Goal: Task Accomplishment & Management: Use online tool/utility

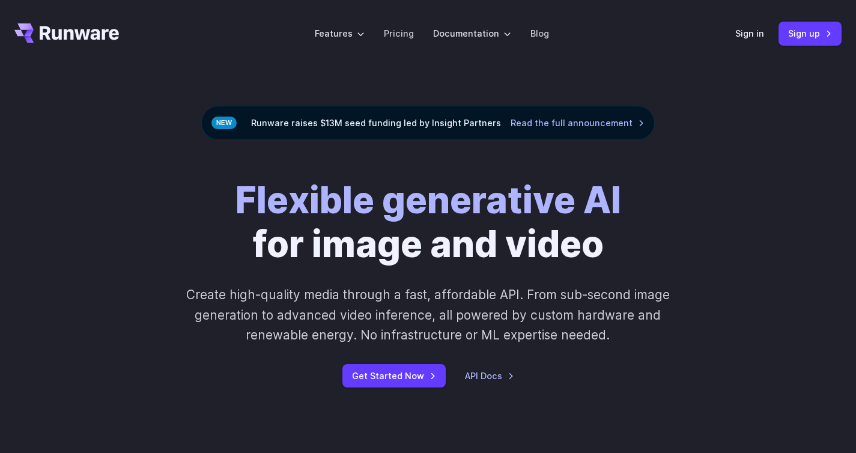
click at [393, 35] on link "Pricing" at bounding box center [399, 33] width 30 height 14
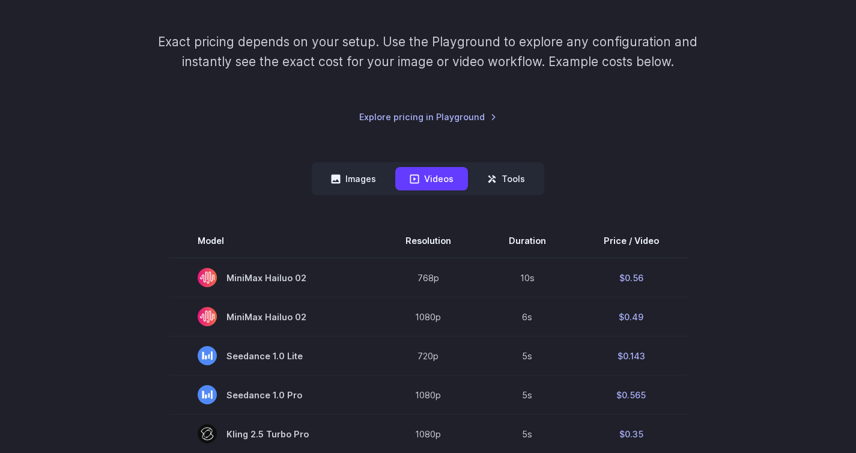
scroll to position [192, 0]
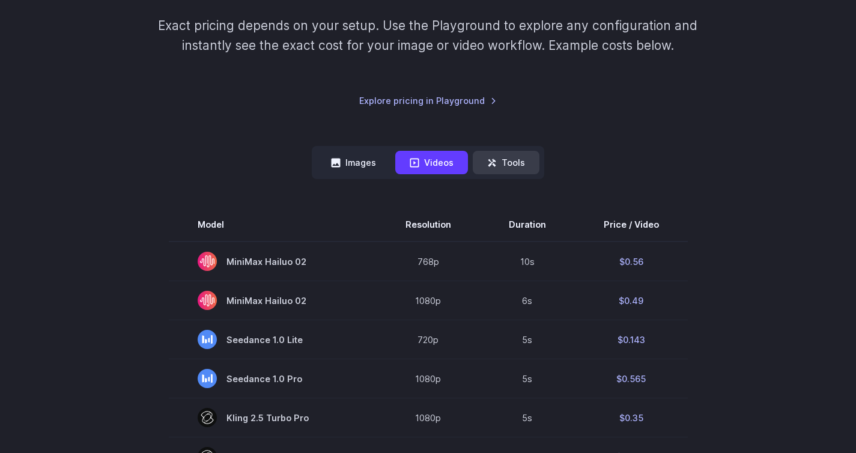
click at [484, 169] on button "Tools" at bounding box center [506, 162] width 67 height 23
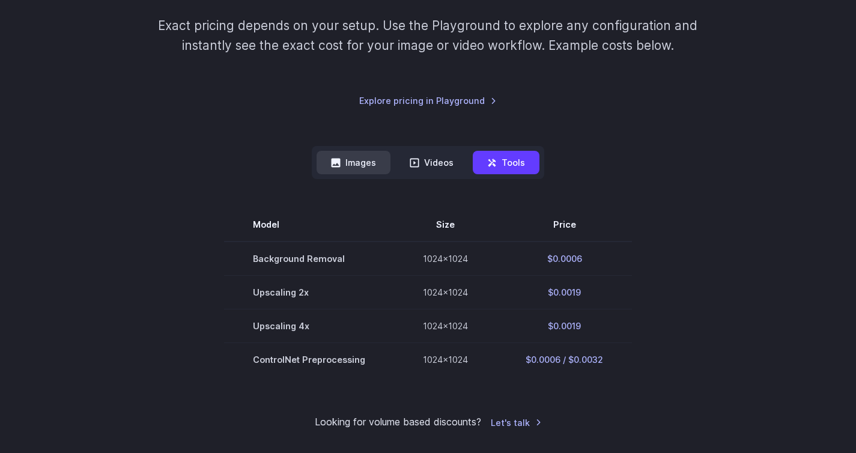
click at [349, 164] on button "Images" at bounding box center [354, 162] width 74 height 23
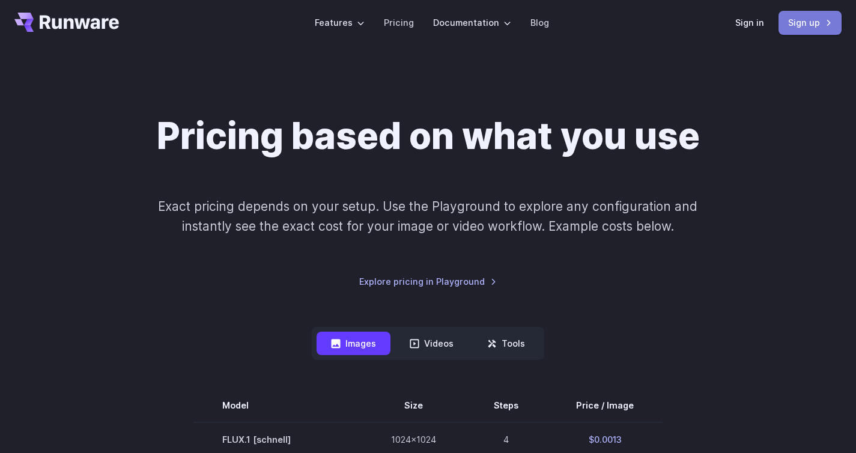
scroll to position [0, 0]
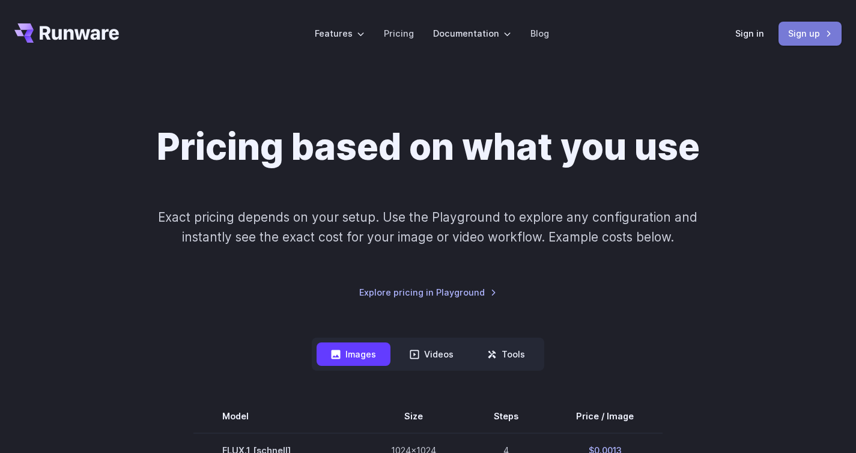
click at [799, 34] on link "Sign up" at bounding box center [810, 33] width 63 height 23
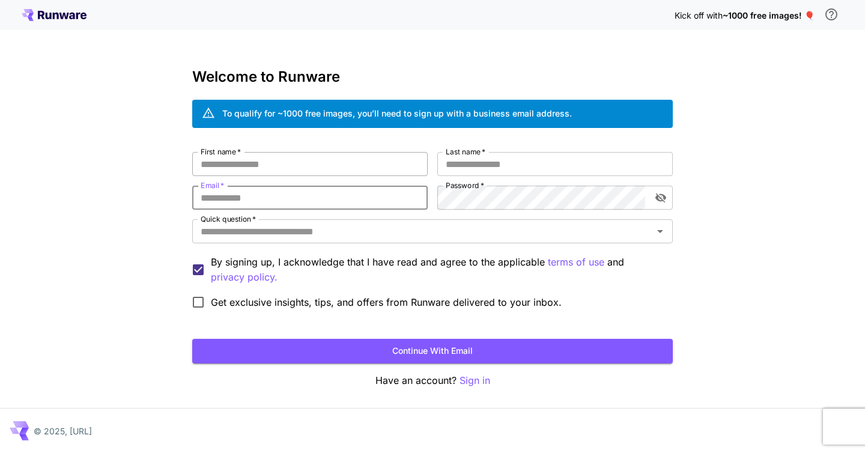
click at [216, 169] on input "First name   *" at bounding box center [310, 164] width 236 height 24
type input "*******"
type input "********"
type input "**********"
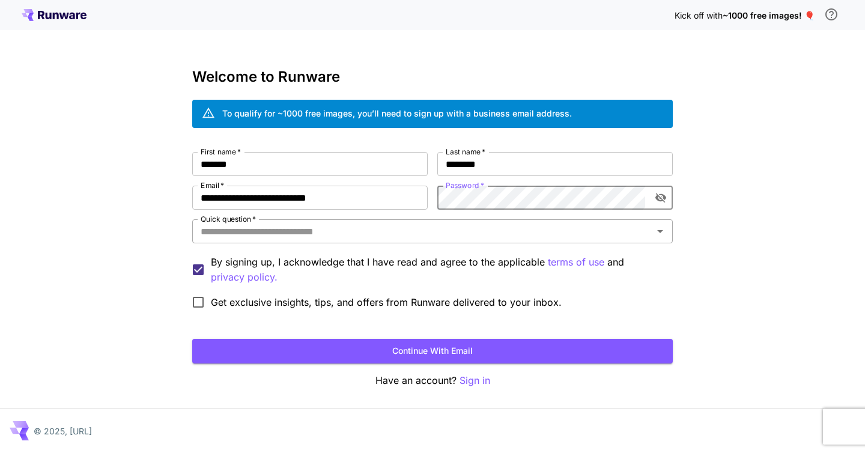
click at [327, 230] on input "Quick question   *" at bounding box center [423, 231] width 454 height 17
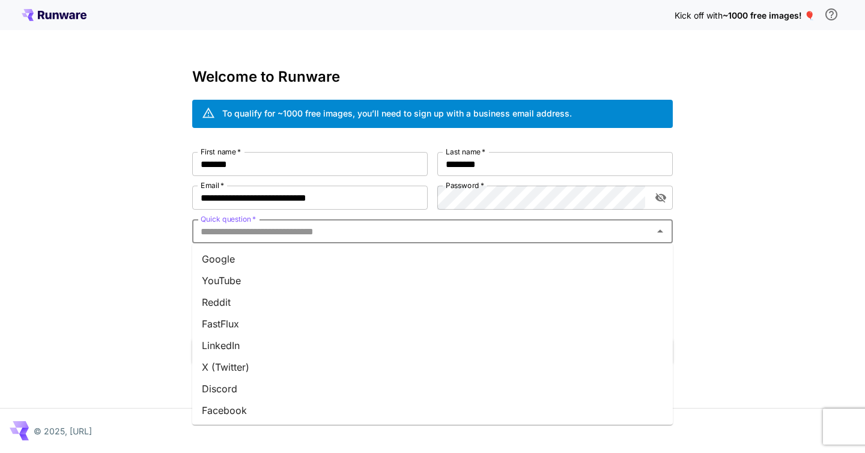
click at [298, 257] on li "Google" at bounding box center [432, 259] width 481 height 22
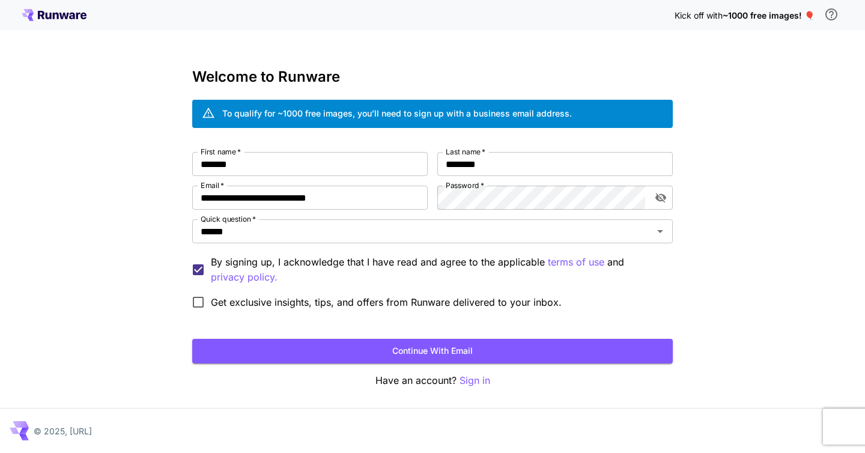
click at [288, 308] on span "Get exclusive insights, tips, and offers from Runware delivered to your inbox." at bounding box center [386, 302] width 351 height 14
click at [301, 347] on button "Continue with email" at bounding box center [432, 351] width 481 height 25
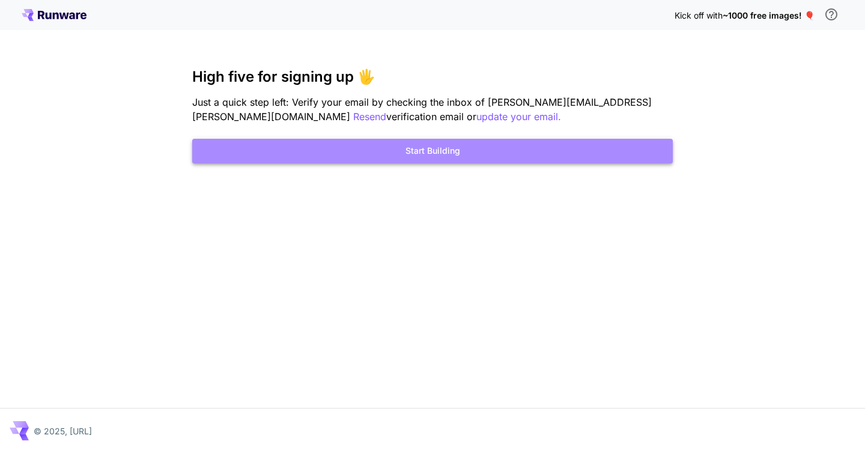
click at [442, 155] on button "Start Building" at bounding box center [432, 151] width 481 height 25
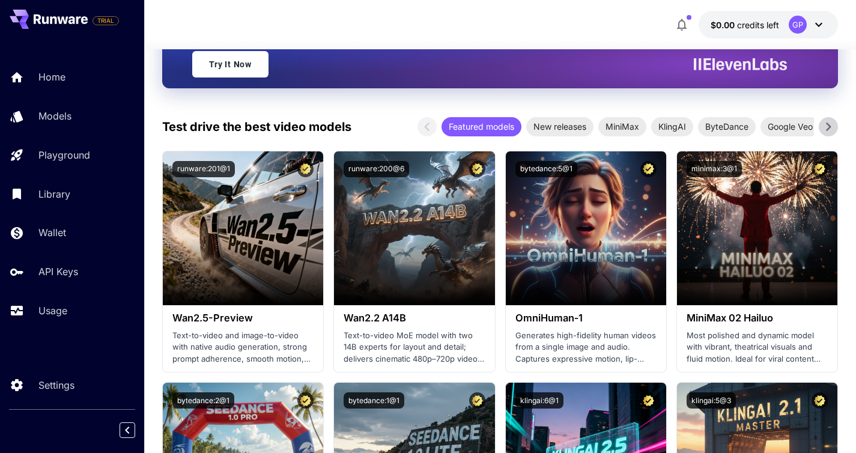
scroll to position [212, 0]
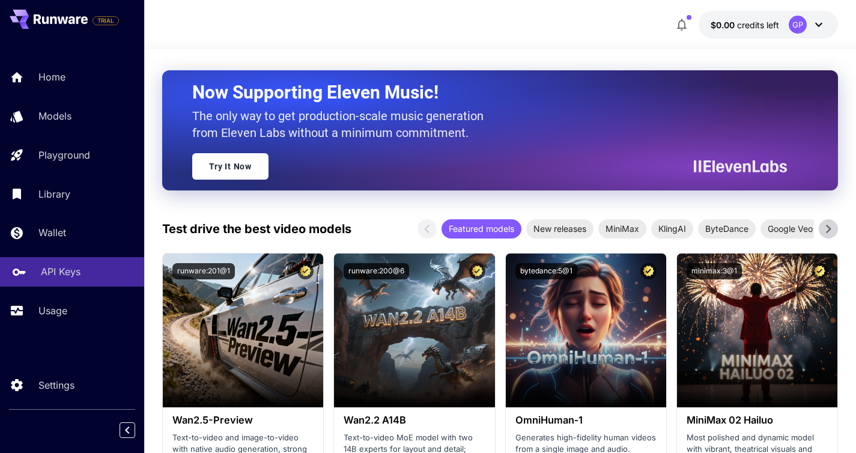
click at [76, 274] on p "API Keys" at bounding box center [61, 271] width 40 height 14
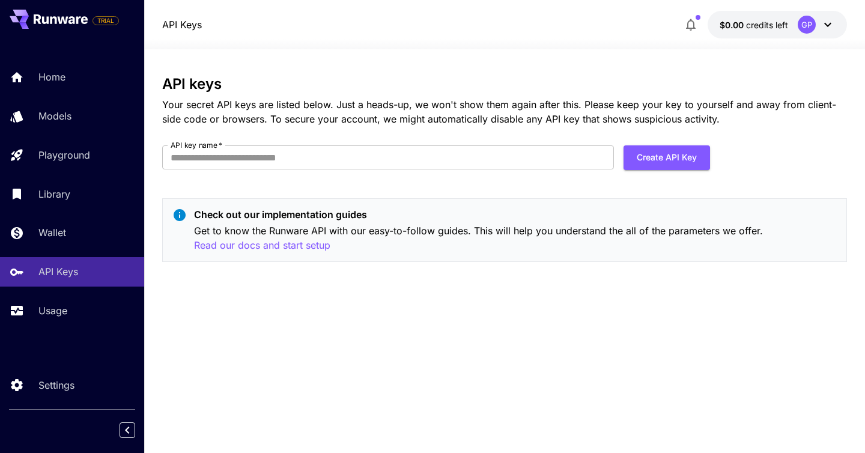
click at [387, 120] on p "Your secret API keys are listed below. Just a heads-up, we won't show them agai…" at bounding box center [504, 111] width 685 height 29
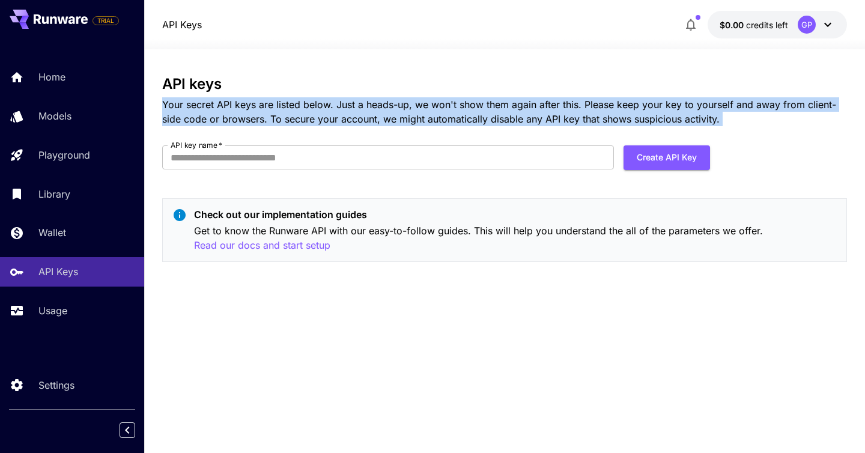
click at [387, 120] on p "Your secret API keys are listed below. Just a heads-up, we won't show them agai…" at bounding box center [504, 111] width 685 height 29
click at [345, 111] on p "Your secret API keys are listed below. Just a heads-up, we won't show them agai…" at bounding box center [504, 111] width 685 height 29
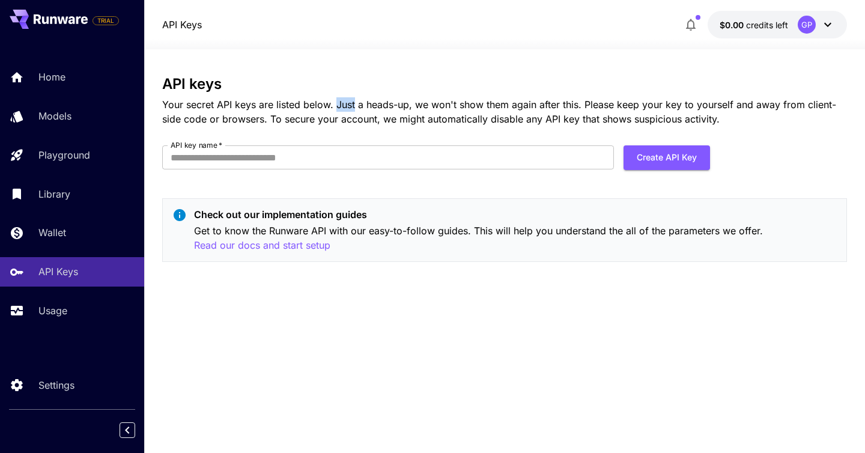
click at [345, 111] on p "Your secret API keys are listed below. Just a heads-up, we won't show them agai…" at bounding box center [504, 111] width 685 height 29
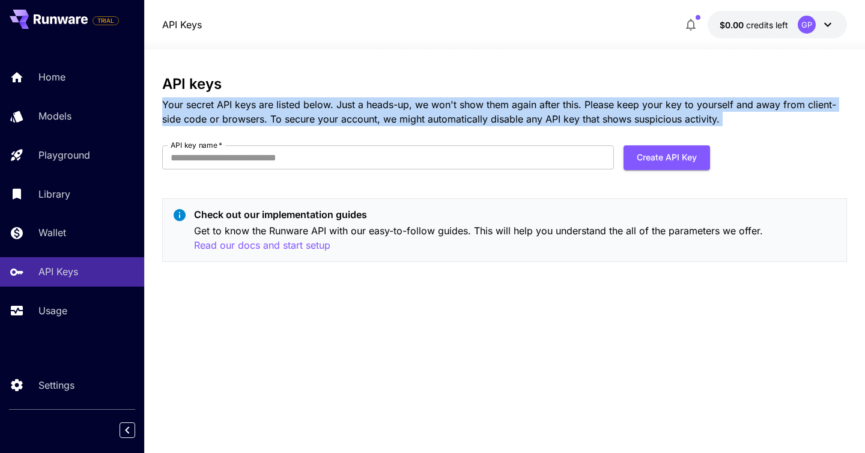
click at [345, 111] on p "Your secret API keys are listed below. Just a heads-up, we won't show them agai…" at bounding box center [504, 111] width 685 height 29
click at [354, 95] on div "API keys Your secret API keys are listed below. Just a heads-up, we won't show …" at bounding box center [504, 101] width 685 height 50
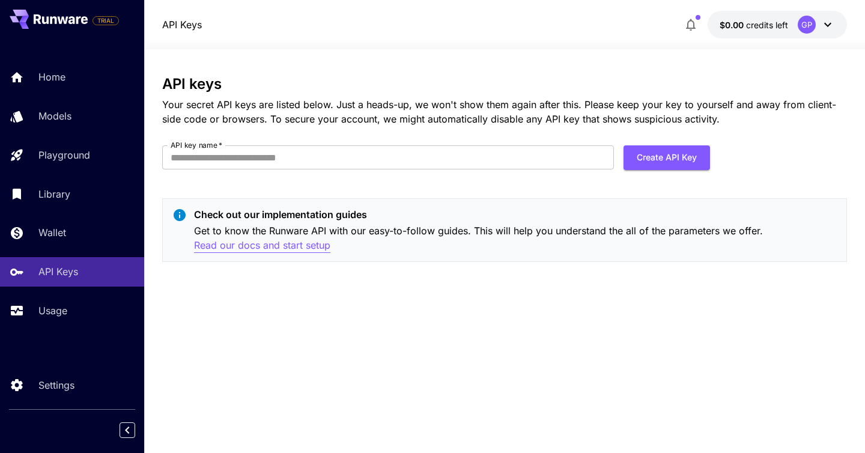
click at [306, 247] on p "Read our docs and start setup" at bounding box center [262, 245] width 136 height 15
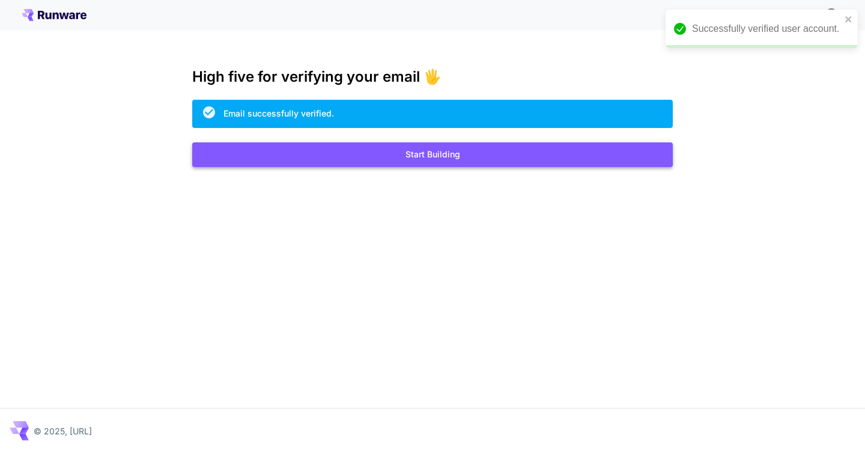
click at [518, 166] on button "Start Building" at bounding box center [432, 154] width 481 height 25
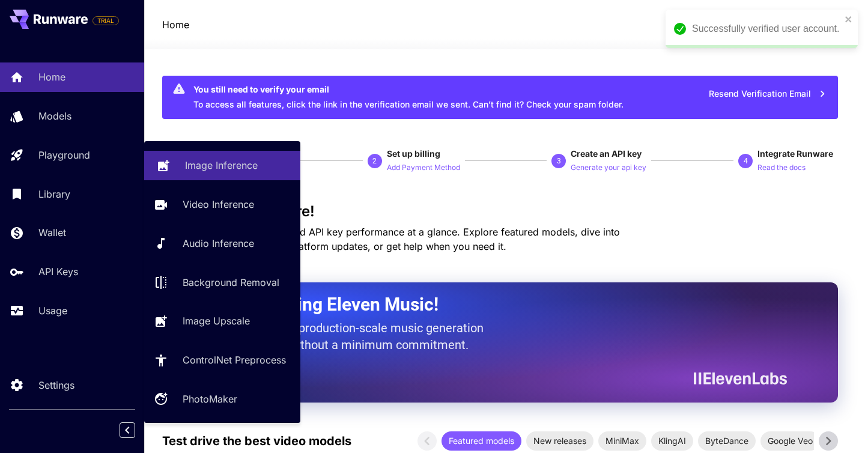
click at [198, 161] on p "Image Inference" at bounding box center [221, 165] width 73 height 14
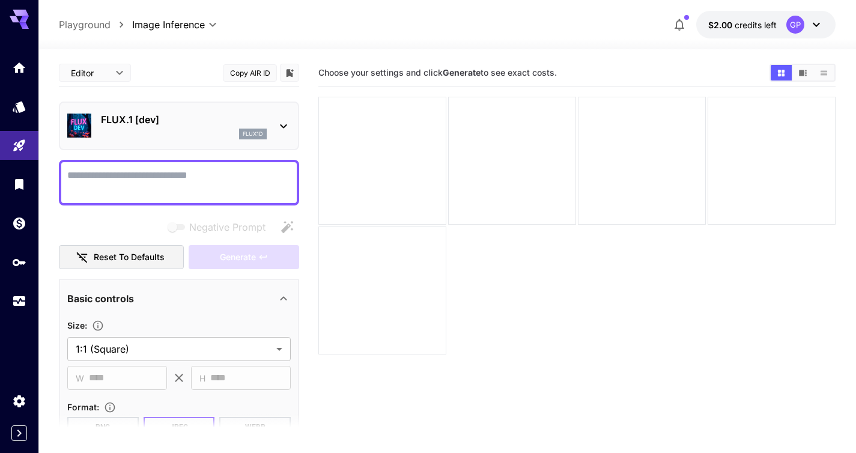
click at [241, 119] on p "FLUX.1 [dev]" at bounding box center [184, 119] width 166 height 14
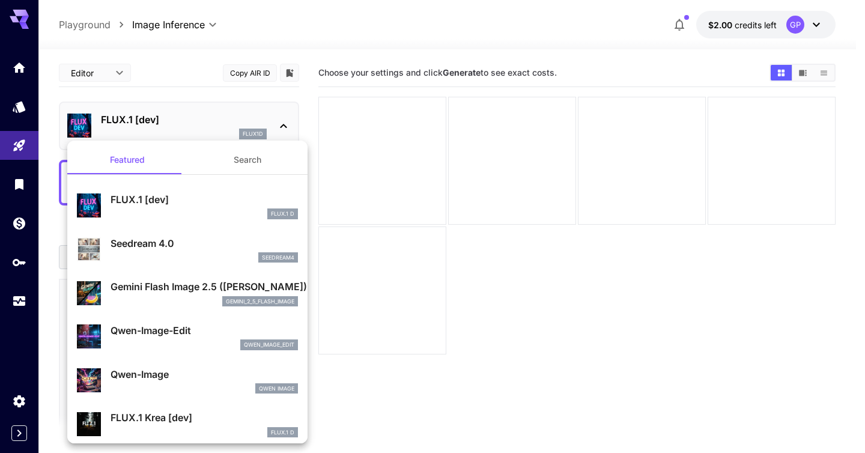
click at [219, 222] on div "FLUX.1 [dev] FLUX.1 D" at bounding box center [187, 205] width 221 height 37
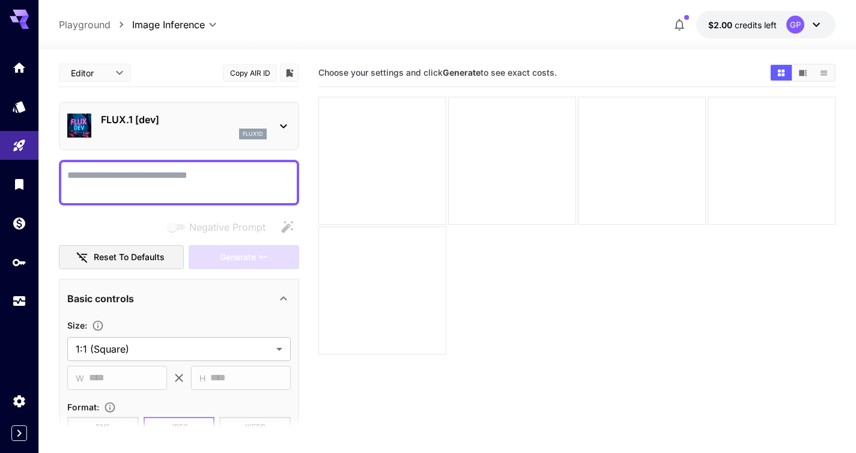
click at [216, 175] on textarea "Negative Prompt" at bounding box center [179, 182] width 224 height 29
paste textarea "**********"
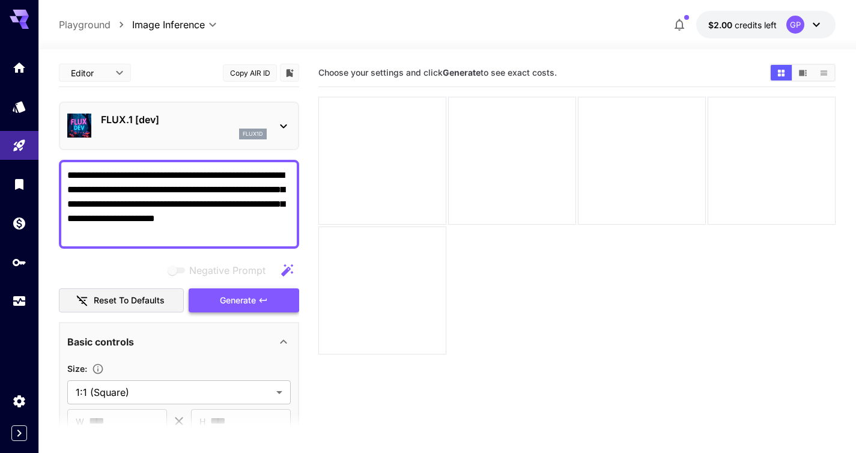
type textarea "**********"
click at [240, 301] on span "Generate" at bounding box center [238, 300] width 36 height 15
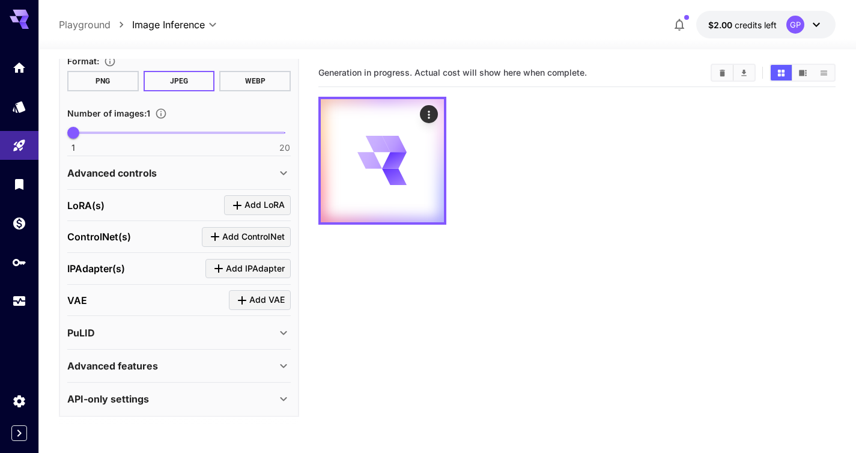
scroll to position [389, 0]
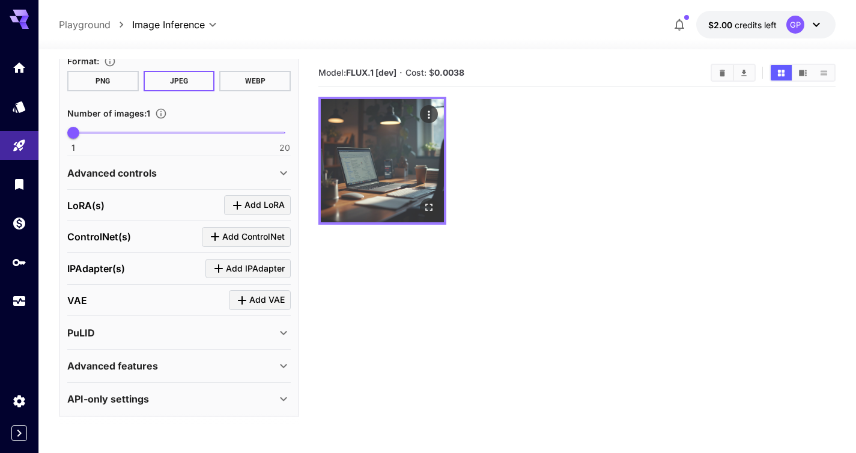
click at [379, 169] on img at bounding box center [382, 160] width 123 height 123
click at [430, 207] on icon "Open in fullscreen" at bounding box center [429, 207] width 12 height 12
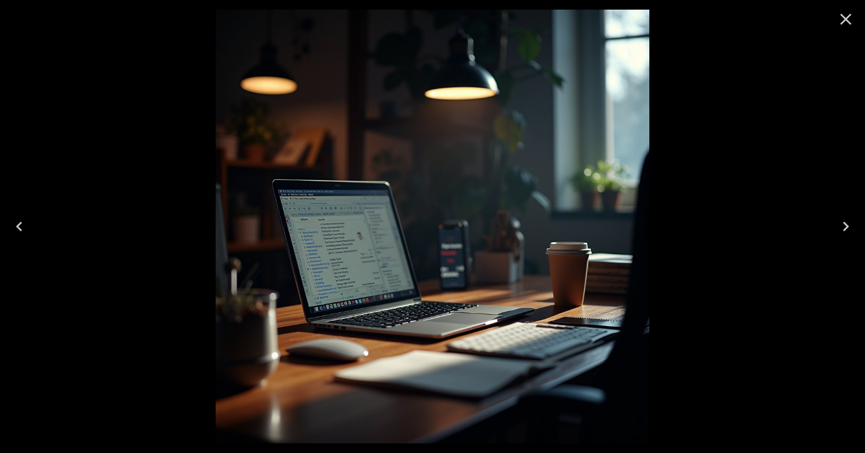
click at [850, 17] on icon "Close" at bounding box center [845, 19] width 19 height 19
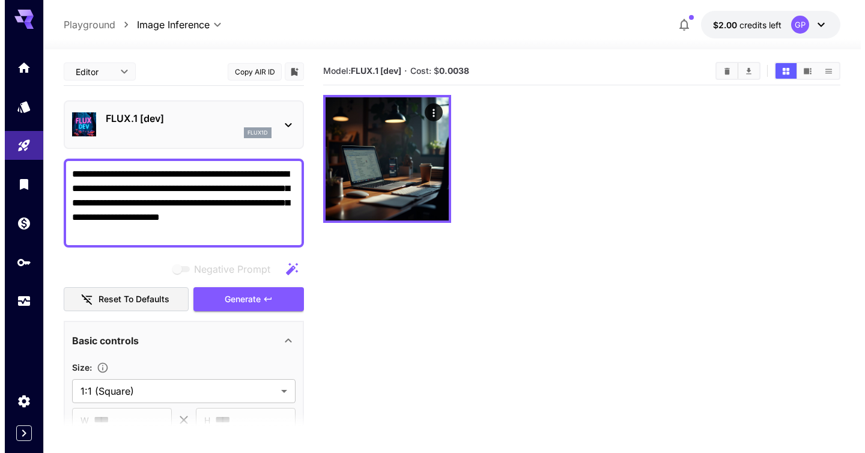
scroll to position [2, 0]
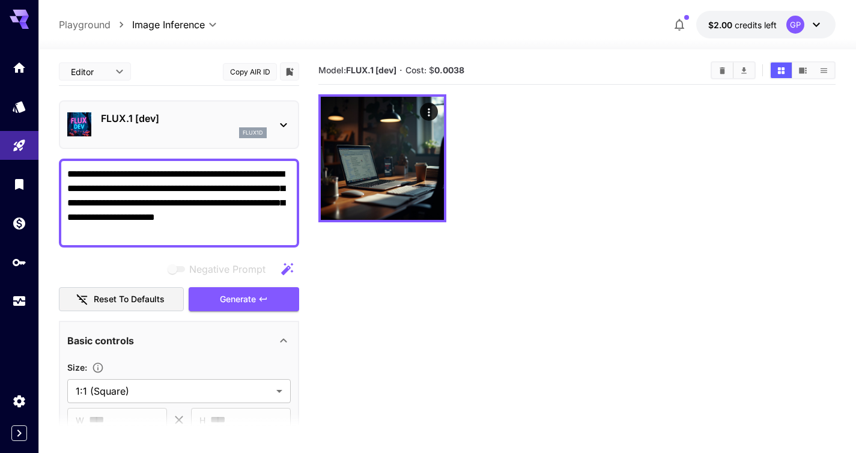
click at [169, 128] on div "flux1d" at bounding box center [184, 132] width 166 height 11
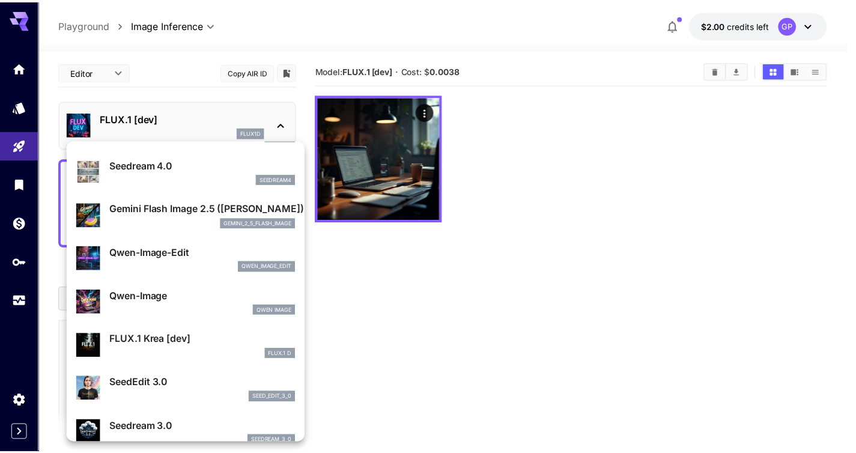
scroll to position [120, 0]
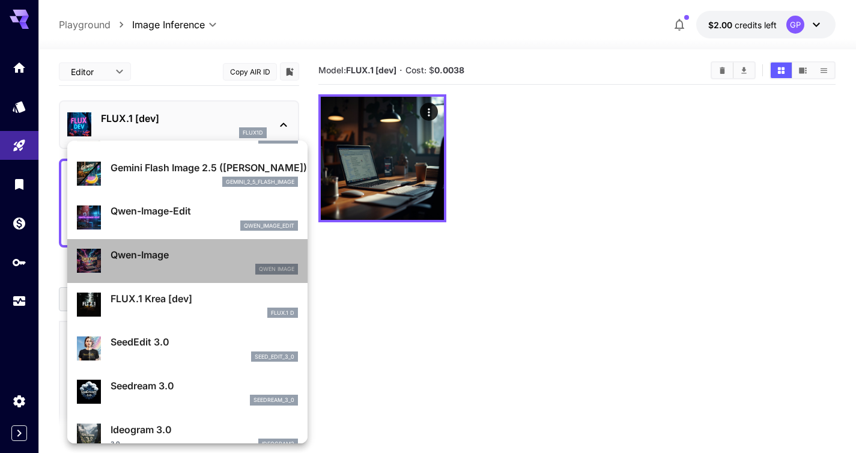
click at [216, 268] on div "Qwen Image" at bounding box center [204, 269] width 187 height 11
type input "**"
type input "***"
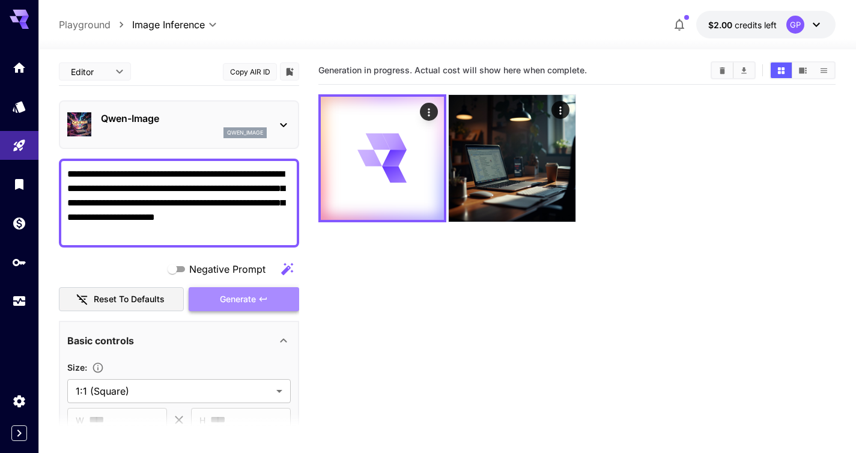
click at [280, 301] on button "Generate" at bounding box center [244, 299] width 111 height 25
click at [190, 269] on span "Negative Prompt" at bounding box center [227, 269] width 76 height 14
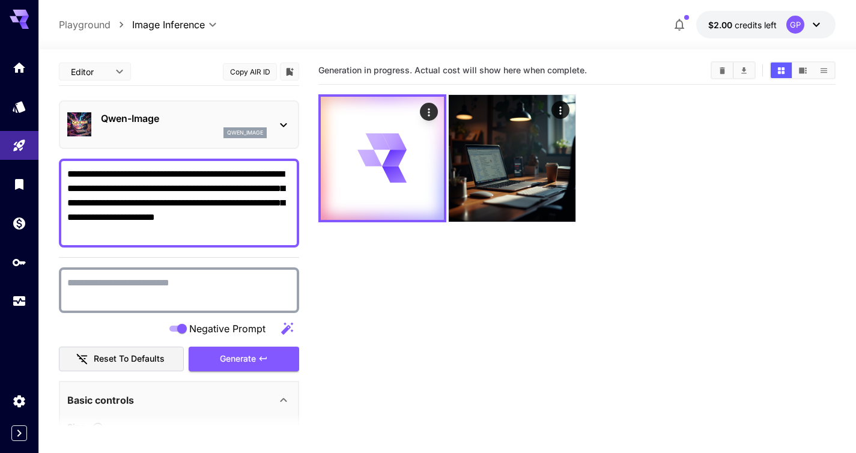
click at [191, 330] on span "Negative Prompt" at bounding box center [227, 328] width 76 height 14
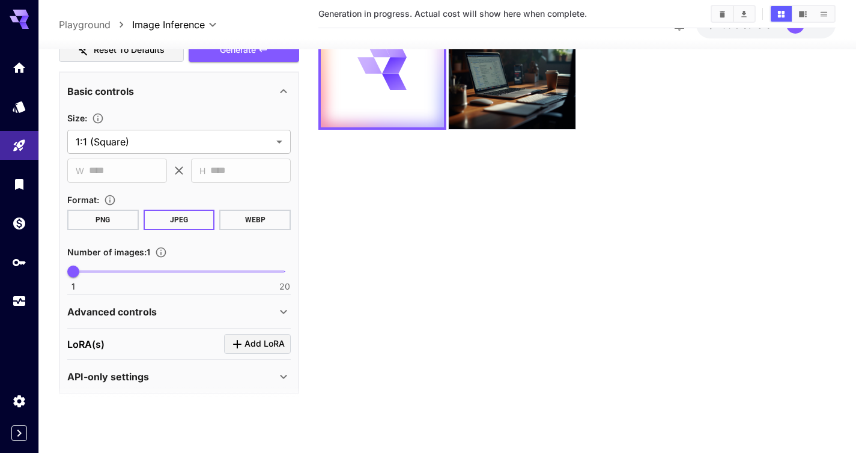
scroll to position [230, 0]
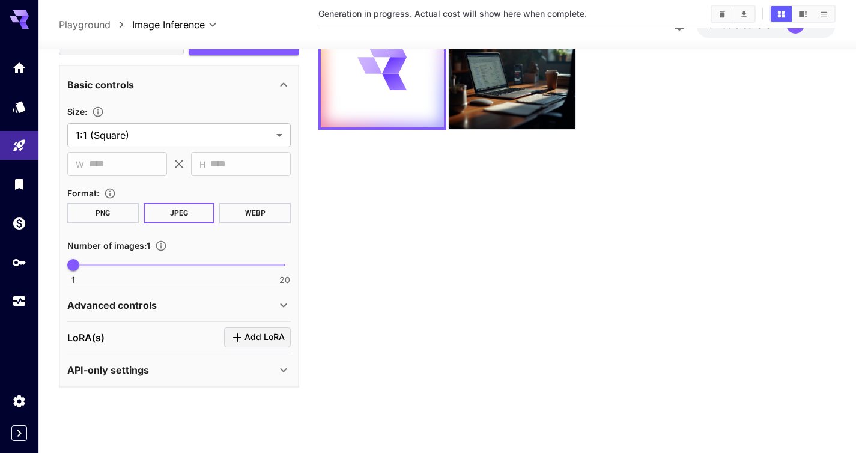
click at [144, 373] on p "API-only settings" at bounding box center [108, 370] width 82 height 14
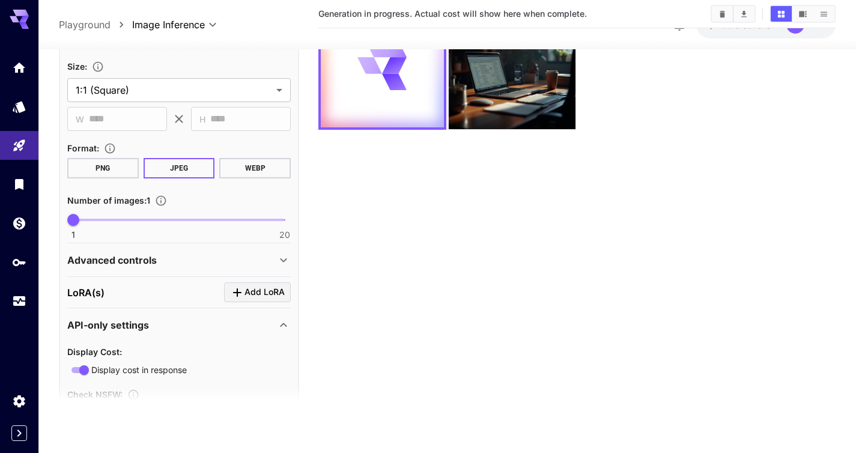
scroll to position [324, 0]
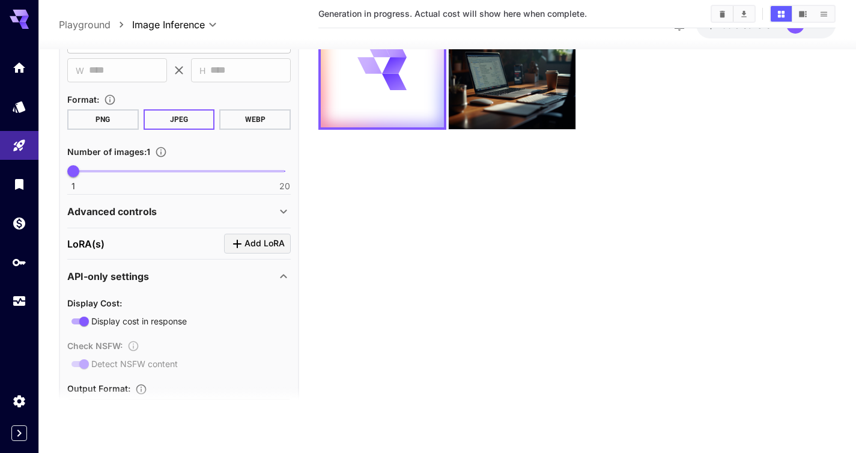
click at [162, 282] on div "API-only settings" at bounding box center [171, 276] width 209 height 14
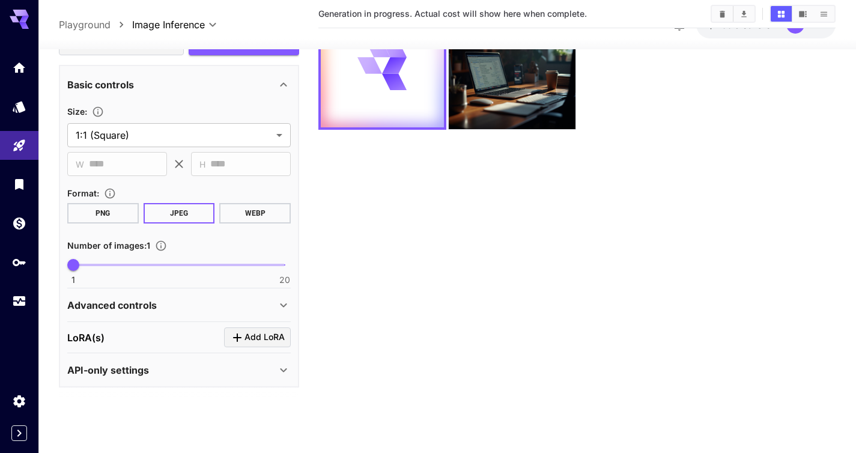
scroll to position [0, 0]
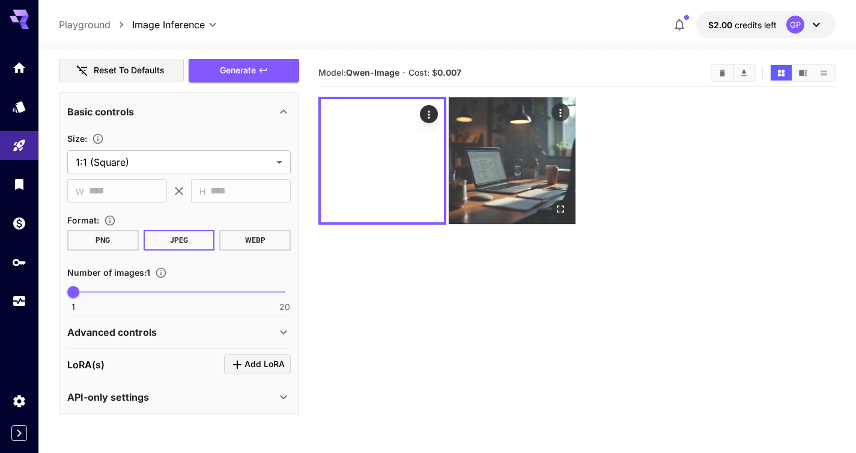
click at [514, 175] on img at bounding box center [512, 160] width 127 height 127
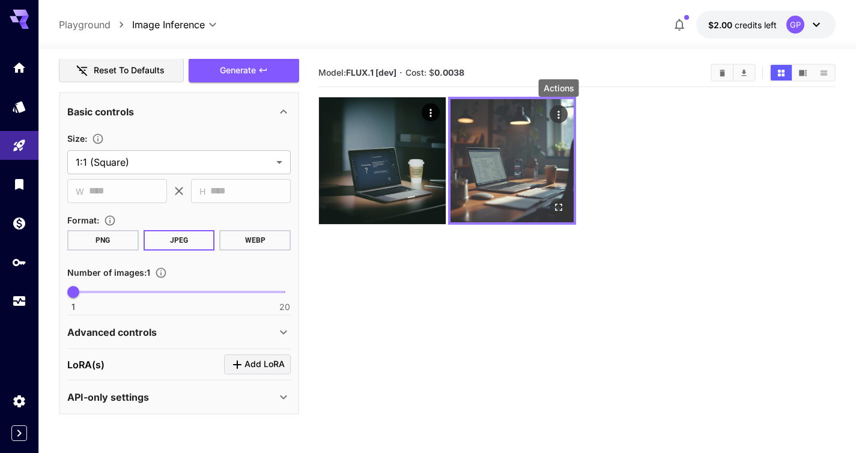
click at [562, 115] on icon "Actions" at bounding box center [559, 115] width 12 height 12
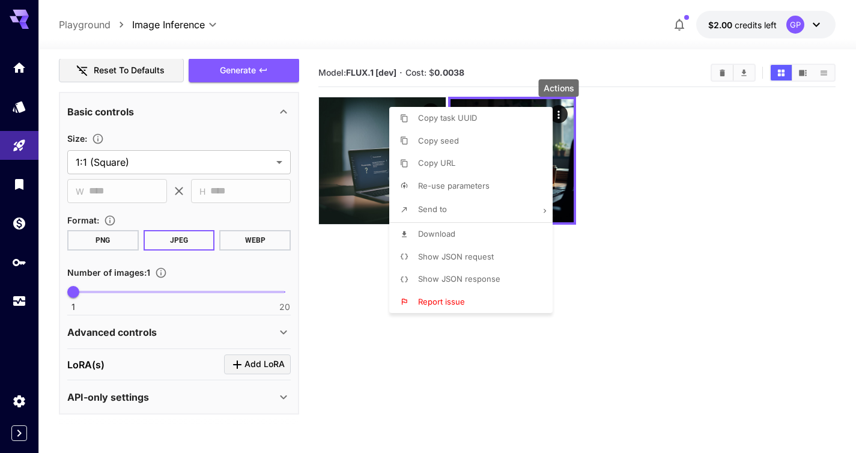
click at [480, 273] on p "Show JSON response" at bounding box center [459, 279] width 82 height 12
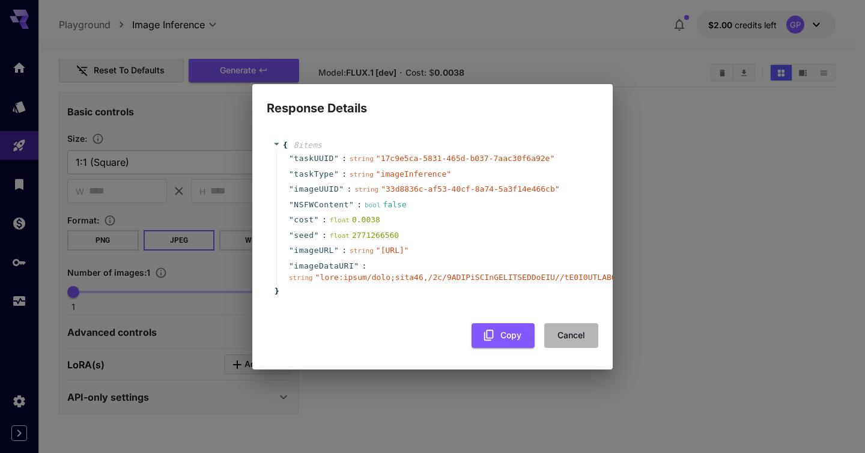
click at [573, 347] on button "Cancel" at bounding box center [571, 335] width 54 height 25
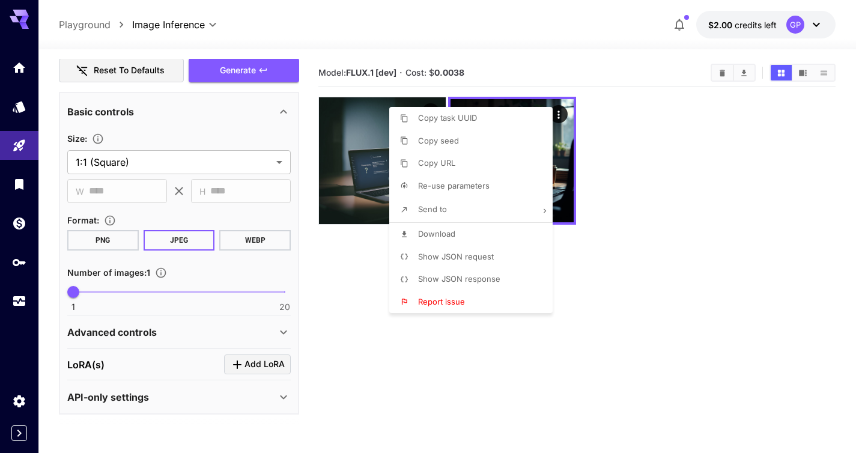
drag, startPoint x: 858, startPoint y: 306, endPoint x: 852, endPoint y: 303, distance: 6.5
click at [858, 305] on div at bounding box center [432, 226] width 865 height 453
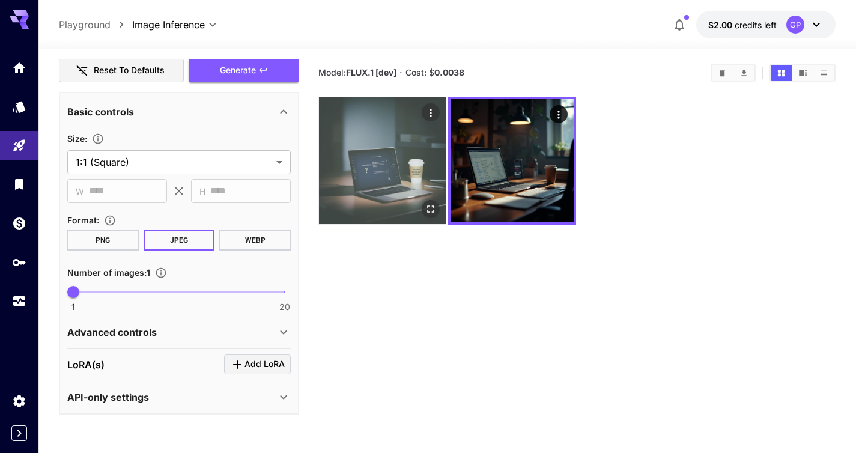
click at [357, 154] on img at bounding box center [382, 160] width 127 height 127
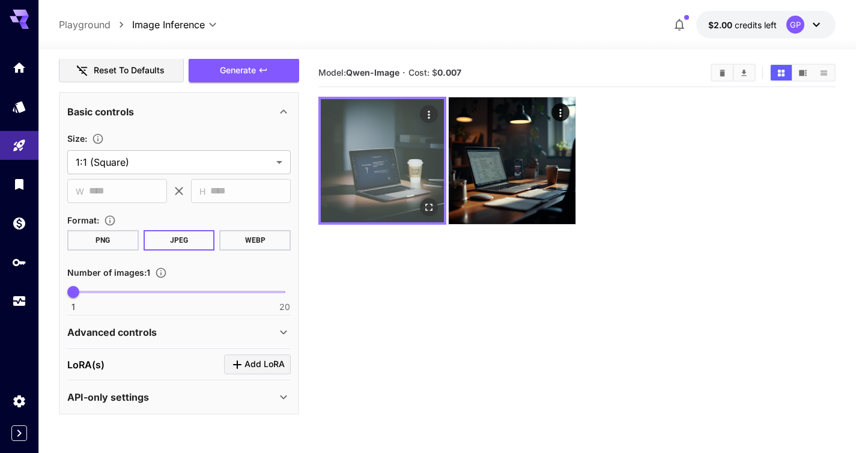
click at [357, 154] on img at bounding box center [382, 160] width 123 height 123
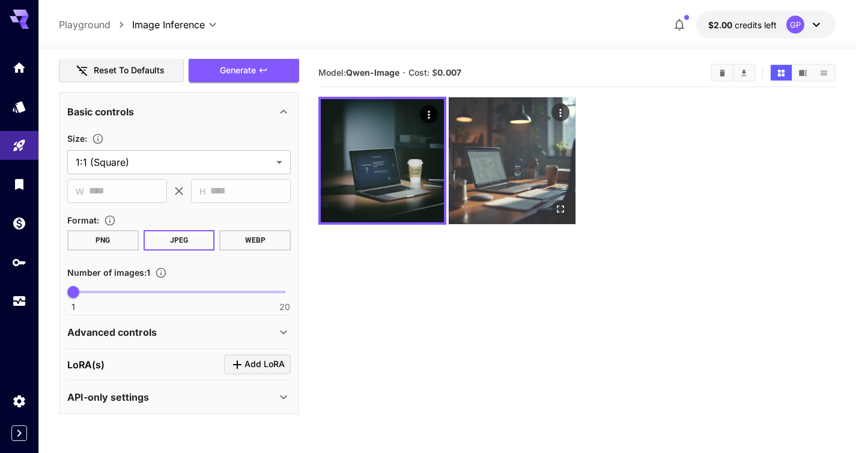
click at [549, 159] on img at bounding box center [512, 160] width 127 height 127
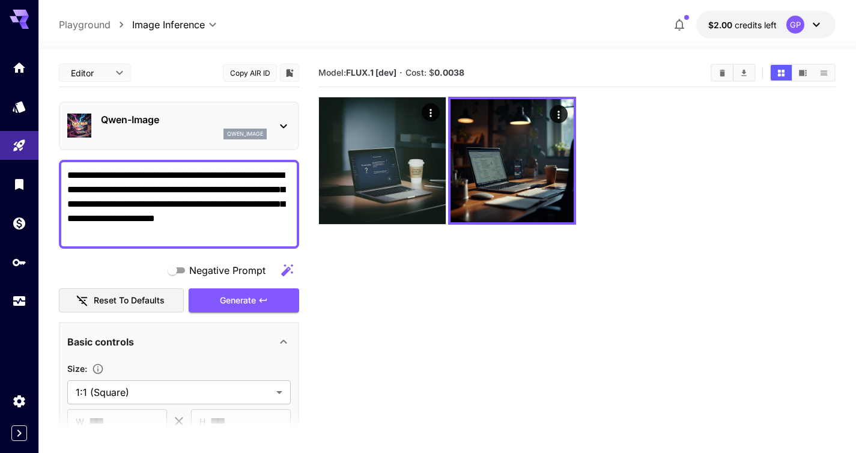
click at [181, 134] on div "qwen_image" at bounding box center [184, 134] width 166 height 11
